Goal: Navigation & Orientation: Find specific page/section

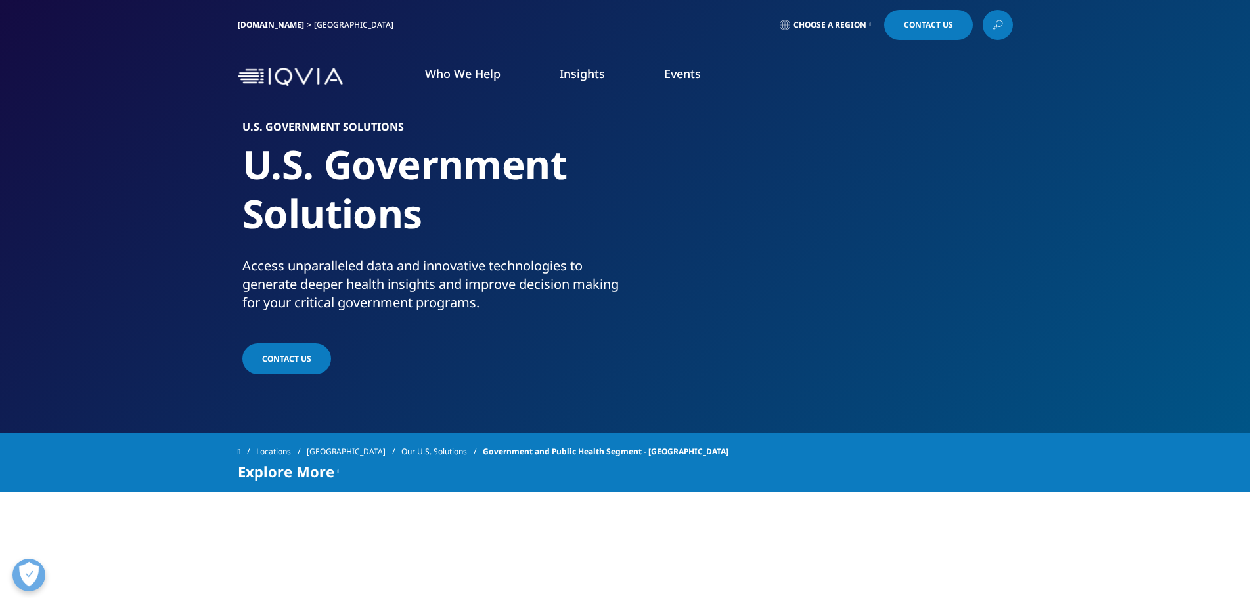
click at [846, 22] on span "Choose a Region" at bounding box center [829, 25] width 73 height 11
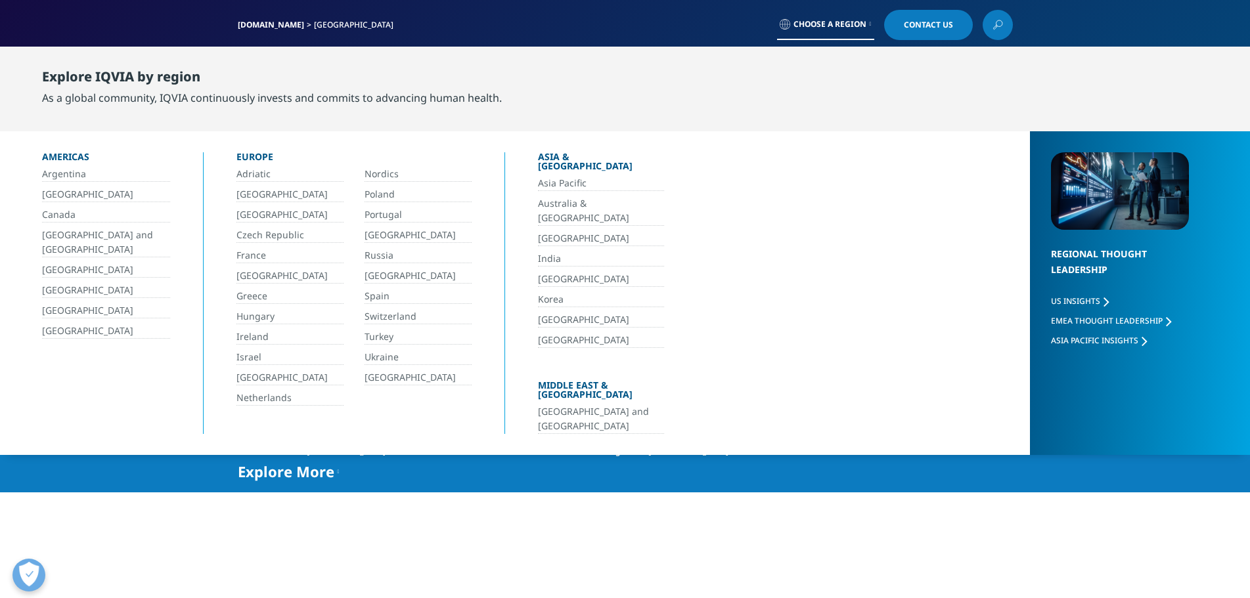
click at [846, 22] on span "Choose a Region" at bounding box center [829, 24] width 73 height 11
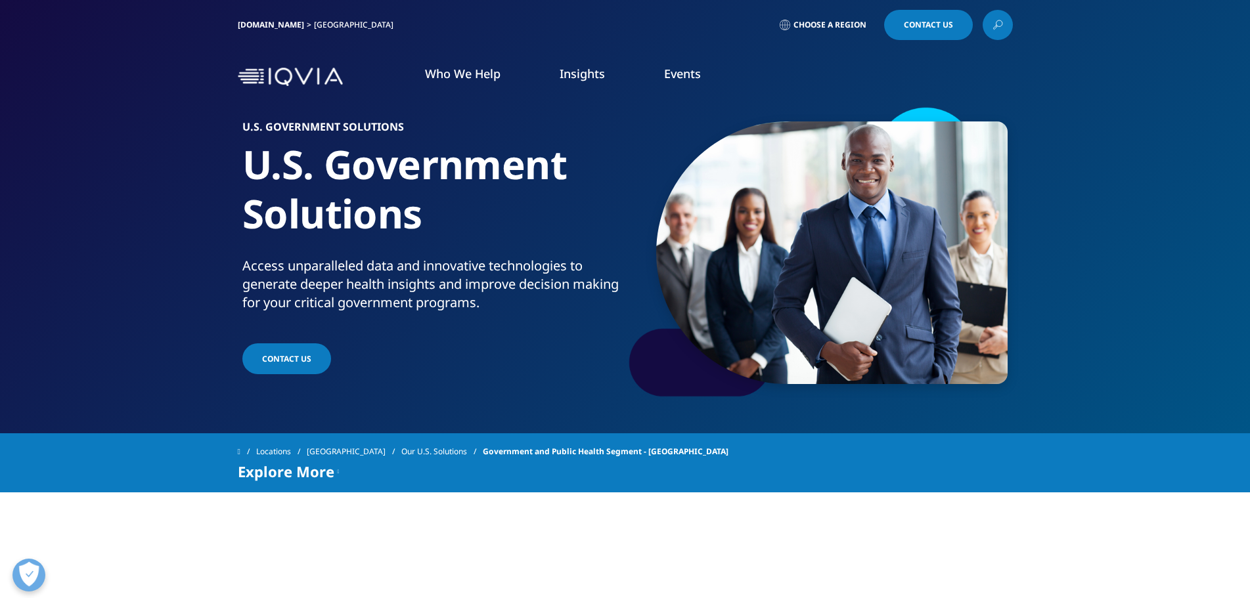
click at [976, 24] on span at bounding box center [979, 24] width 7 height 1
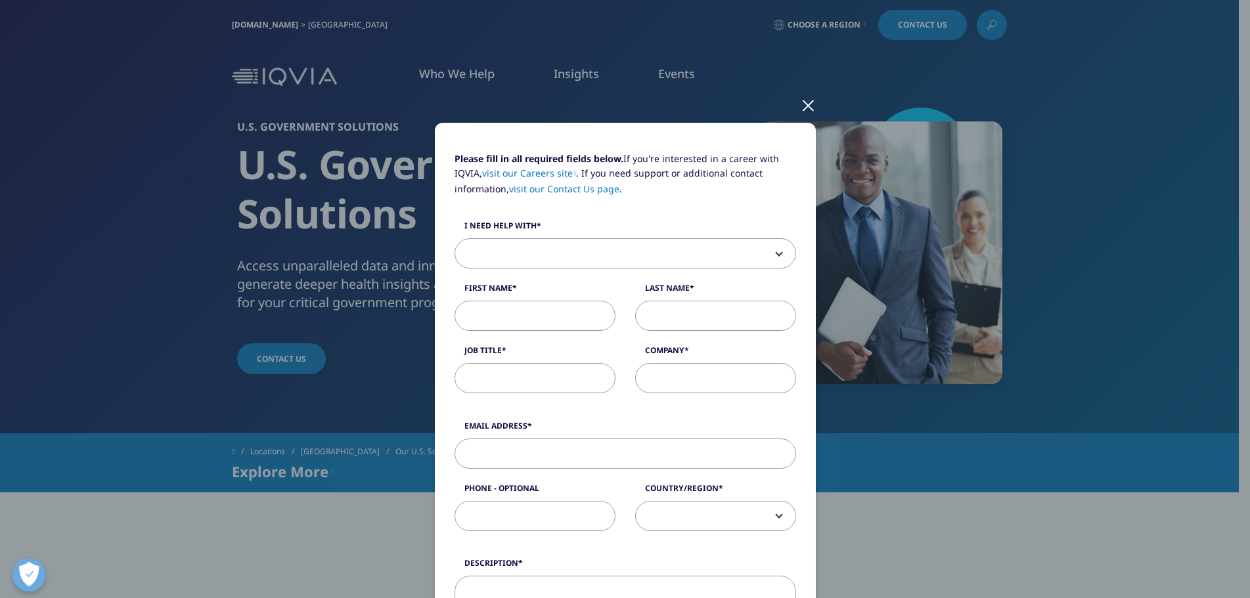
click at [804, 106] on div at bounding box center [807, 105] width 15 height 36
